Goal: Check status: Check status

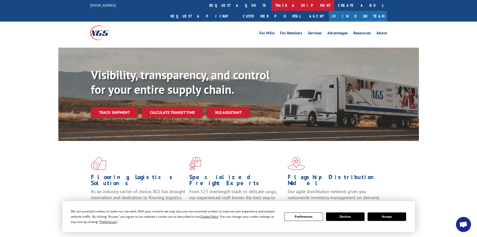
click at [272, 7] on link "track a shipment" at bounding box center [303, 5] width 63 height 11
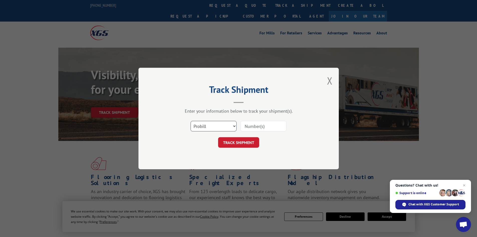
click at [210, 121] on select "Select category... Probill BOL PO" at bounding box center [214, 126] width 46 height 11
select select "bol"
click at [191, 121] on select "Select category... Probill BOL PO" at bounding box center [214, 126] width 46 height 11
click at [272, 124] on input at bounding box center [264, 126] width 46 height 11
paste input "5313679"
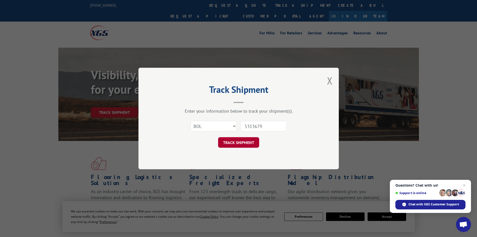
type input "5313679"
click at [242, 140] on button "TRACK SHIPMENT" at bounding box center [238, 142] width 41 height 11
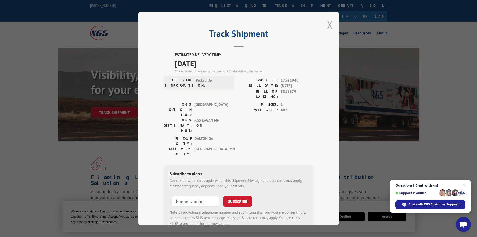
click at [329, 26] on button "Close modal" at bounding box center [330, 24] width 6 height 13
